Goal: Task Accomplishment & Management: Manage account settings

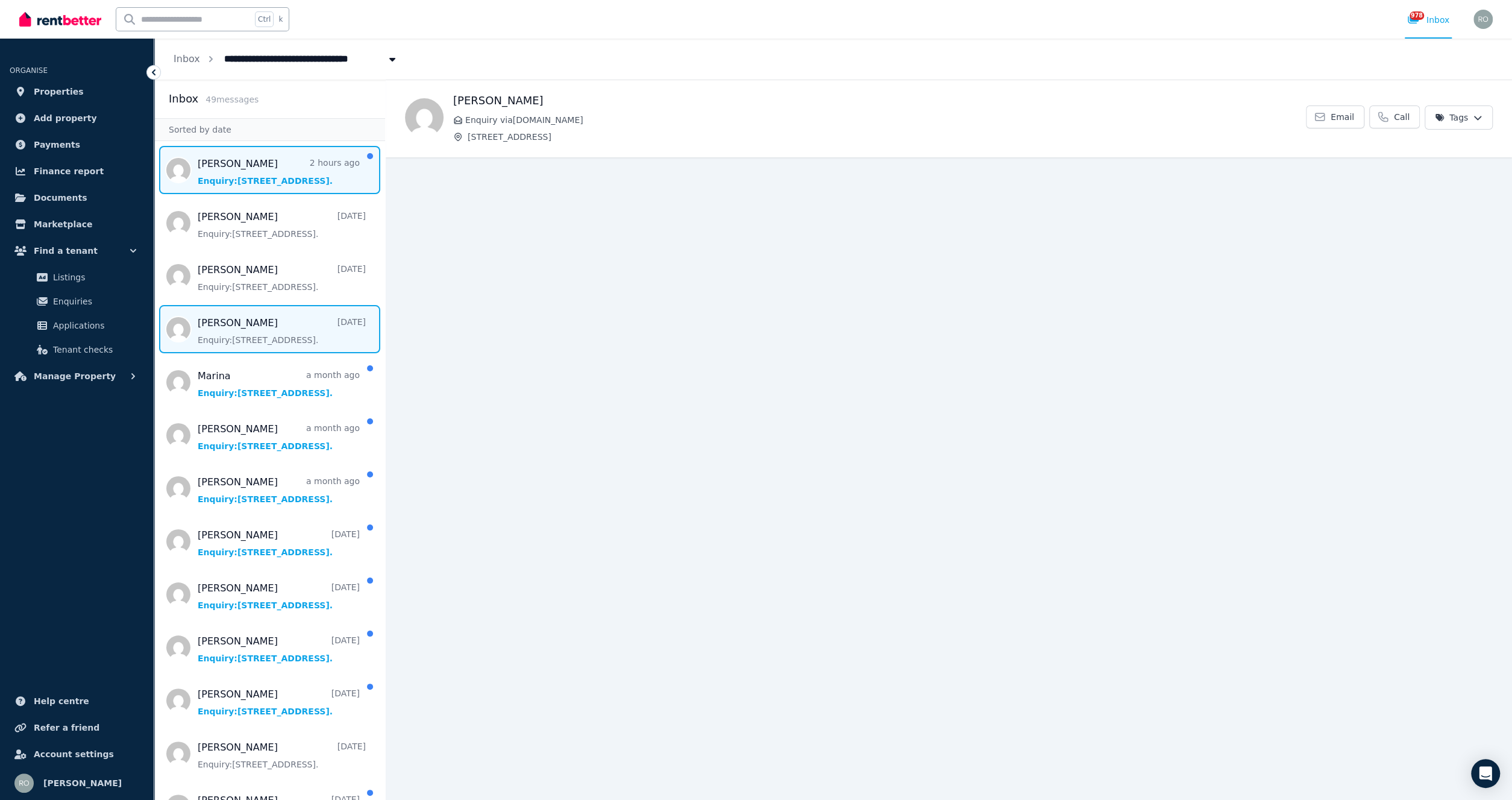
click at [281, 179] on span "Message list" at bounding box center [270, 170] width 231 height 48
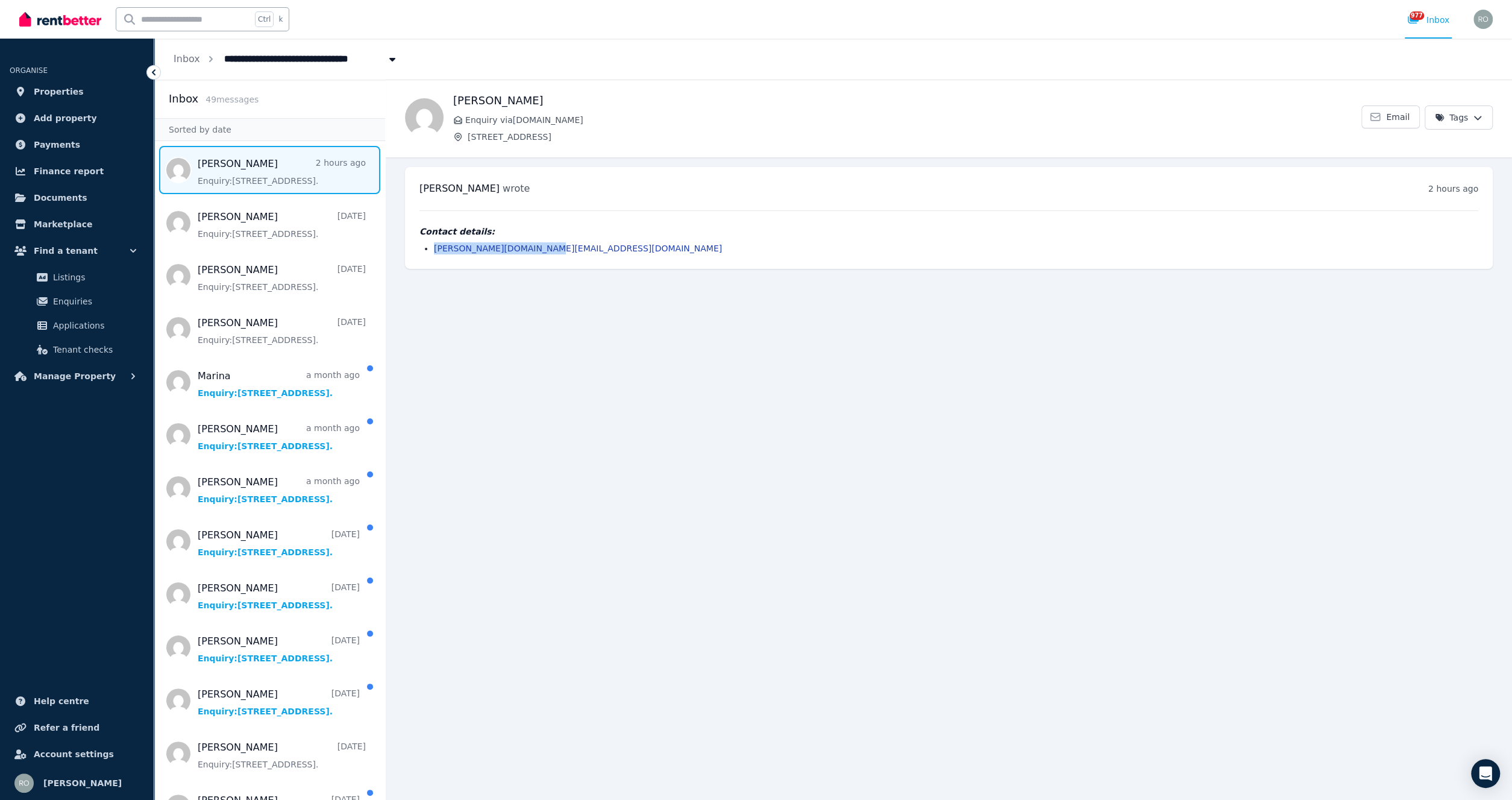
drag, startPoint x: 556, startPoint y: 250, endPoint x: 435, endPoint y: 251, distance: 121.0
click at [435, 251] on li "oraha.property@gmail.com" at bounding box center [956, 249] width 1045 height 12
copy link "oraha.property@gmail.com"
click at [616, 266] on div "Caroline wrote 2 hours ago 2:10 pm on Fri, 29 Aug 2025 Contact details: oraha.p…" at bounding box center [948, 218] width 1088 height 101
drag, startPoint x: 576, startPoint y: 254, endPoint x: 444, endPoint y: 244, distance: 132.4
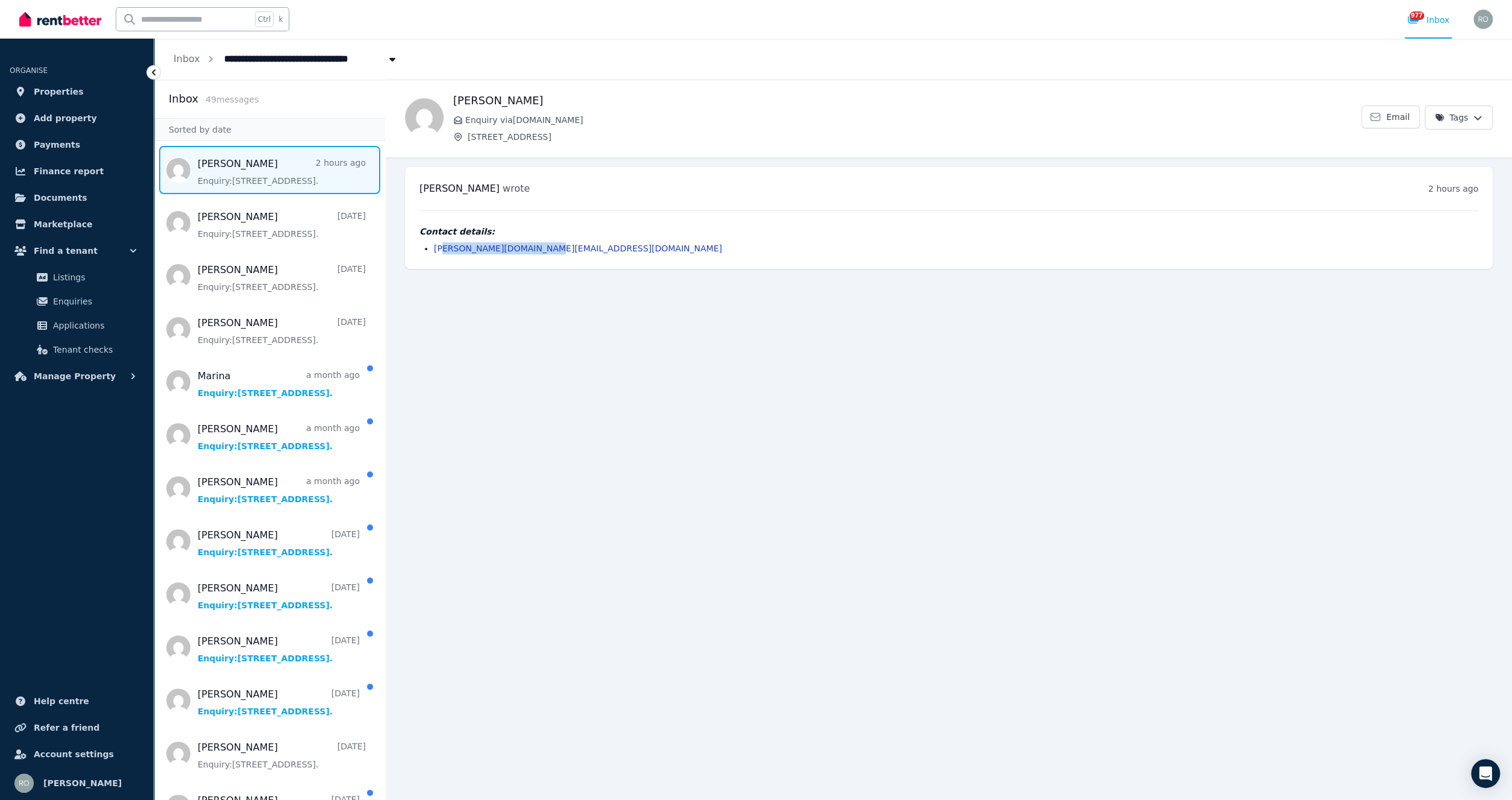
click at [444, 244] on div "Caroline wrote 2 hours ago 2:10 pm on Fri, 29 Aug 2025 Contact details: oraha.p…" at bounding box center [948, 218] width 1088 height 101
click at [516, 299] on main "Back Caroline Enquiry via Domain.com.au 705/79-87 Princes Highway, Kogarah Emai…" at bounding box center [948, 440] width 1127 height 721
click at [244, 164] on span "Message list" at bounding box center [270, 170] width 231 height 48
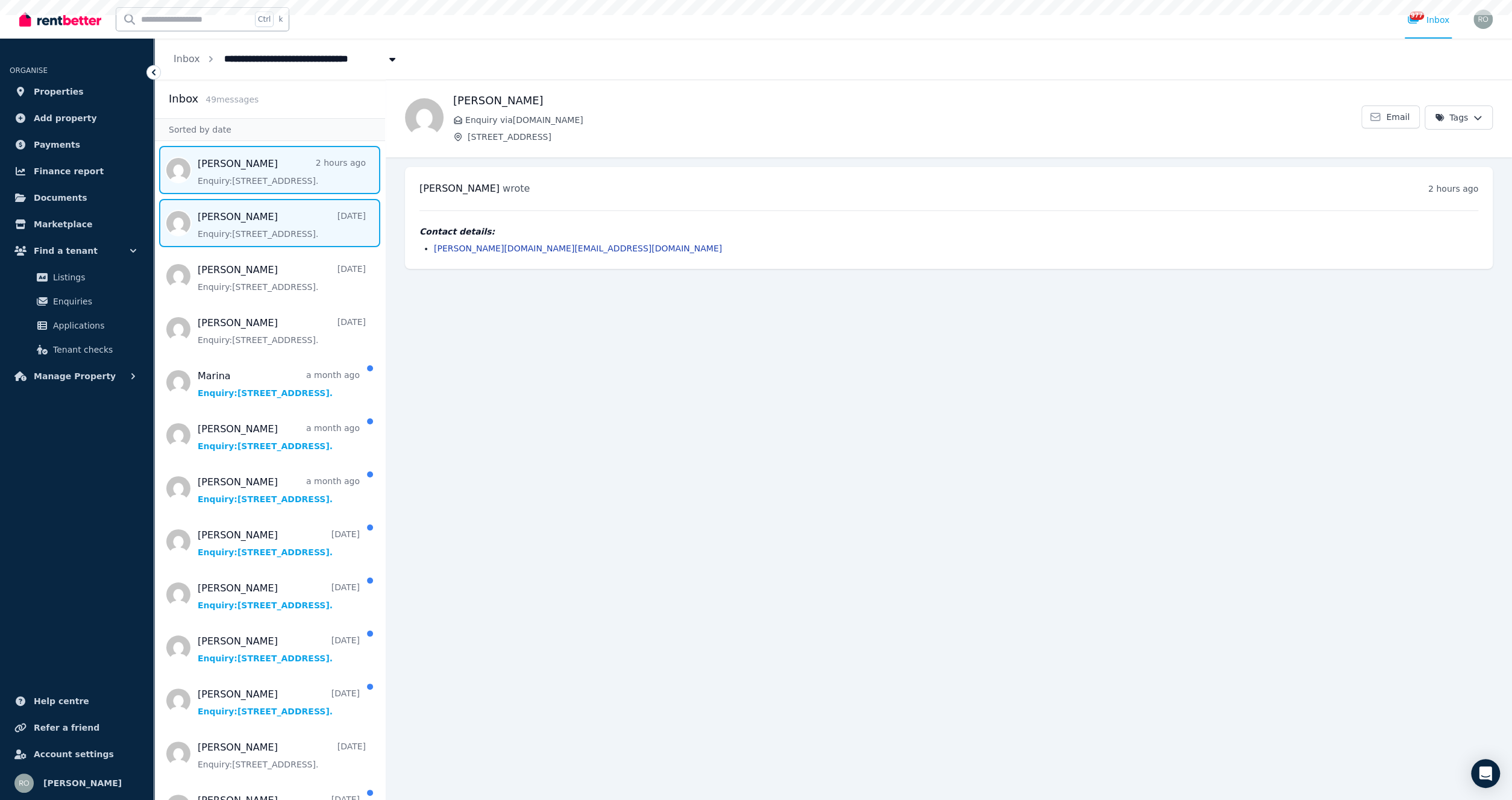
click at [251, 211] on span "Message list" at bounding box center [270, 222] width 231 height 48
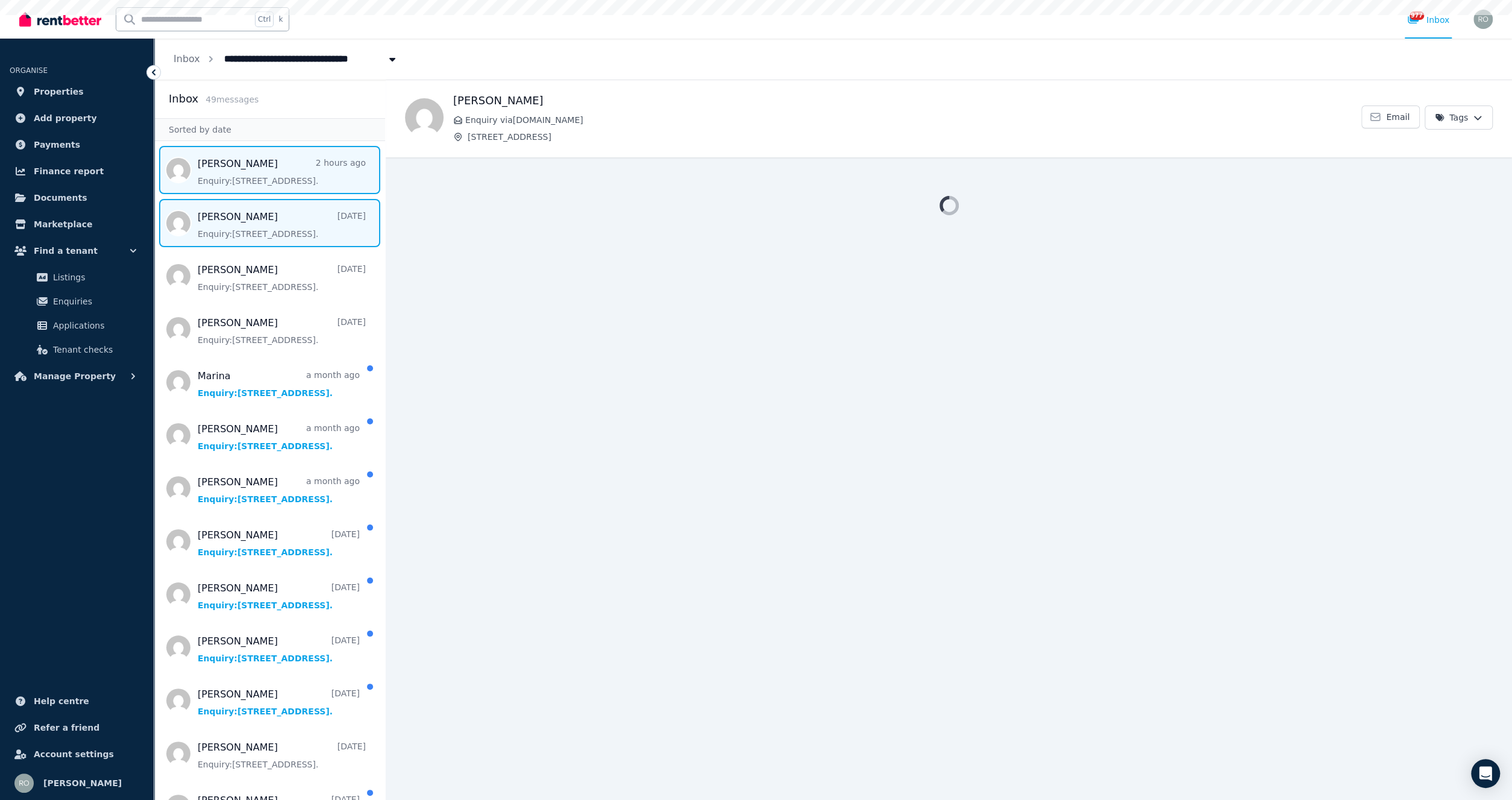
click at [248, 167] on span "Message list" at bounding box center [270, 170] width 231 height 48
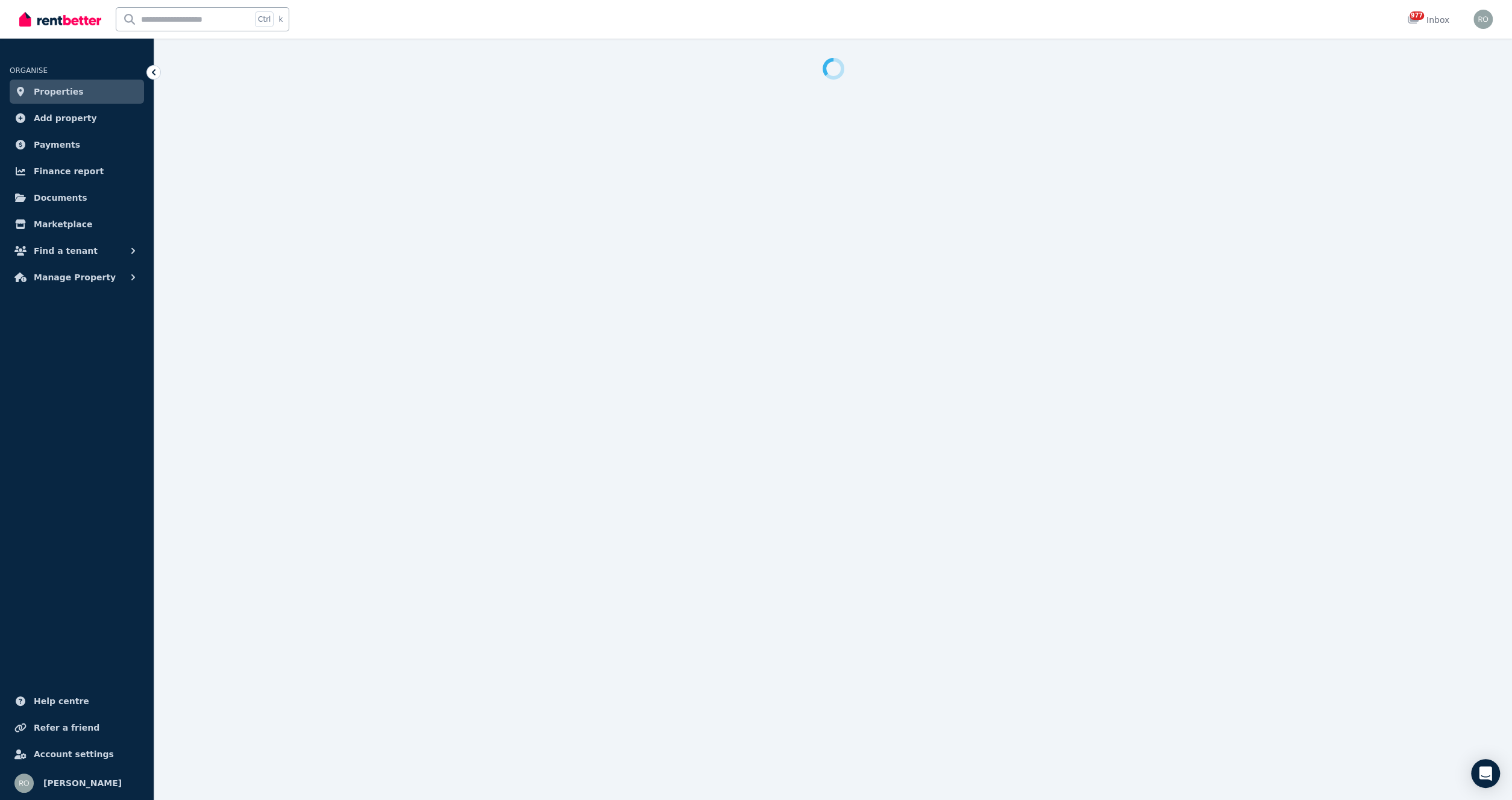
select select "**********"
